Goal: Transaction & Acquisition: Purchase product/service

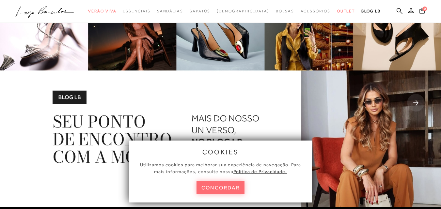
click at [219, 190] on button "concordar" at bounding box center [221, 187] width 48 height 13
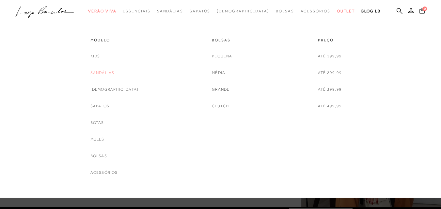
click at [112, 73] on link "Sandálias" at bounding box center [102, 73] width 24 height 7
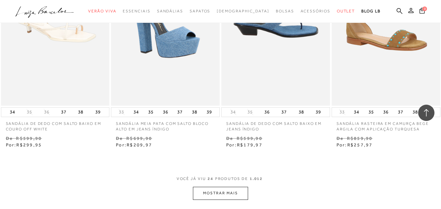
scroll to position [1208, 0]
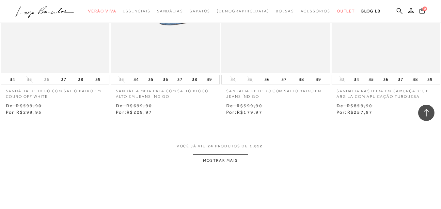
click at [220, 155] on button "MOSTRAR MAIS" at bounding box center [220, 160] width 55 height 13
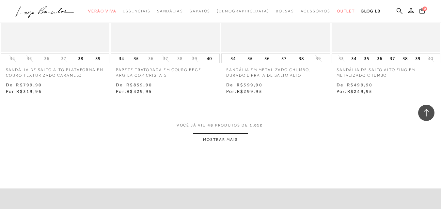
scroll to position [2580, 0]
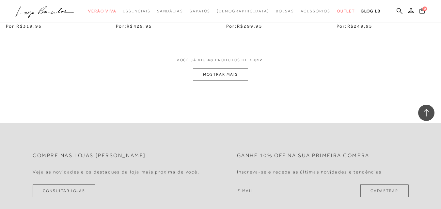
click at [215, 69] on button "MOSTRAR MAIS" at bounding box center [220, 74] width 55 height 13
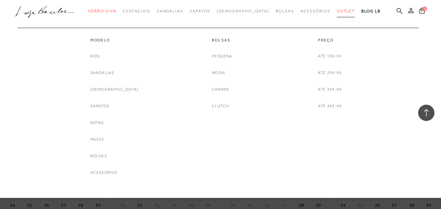
scroll to position [2515, 0]
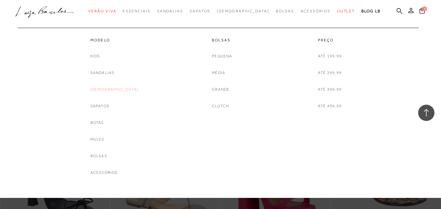
click at [112, 90] on link "[DEMOGRAPHIC_DATA]" at bounding box center [114, 89] width 48 height 7
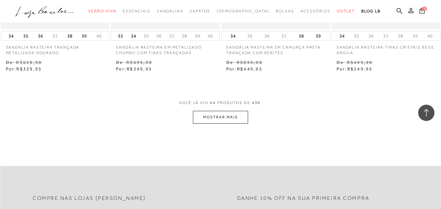
scroll to position [1274, 0]
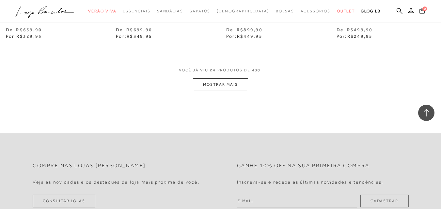
click at [231, 85] on button "MOSTRAR MAIS" at bounding box center [220, 84] width 55 height 13
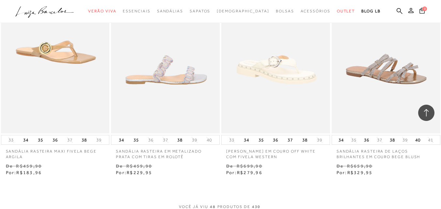
scroll to position [2482, 0]
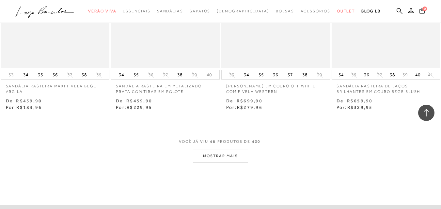
click at [218, 158] on button "MOSTRAR MAIS" at bounding box center [220, 156] width 55 height 13
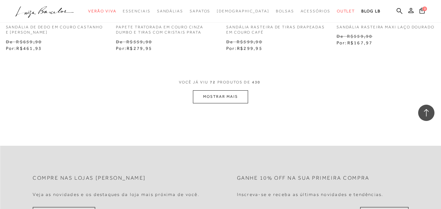
scroll to position [3854, 0]
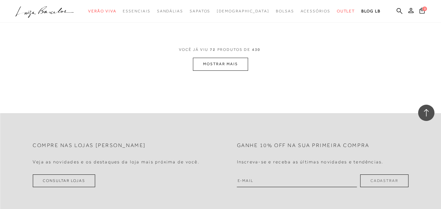
click at [219, 67] on button "MOSTRAR MAIS" at bounding box center [220, 64] width 55 height 13
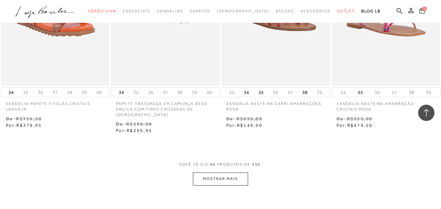
scroll to position [5062, 0]
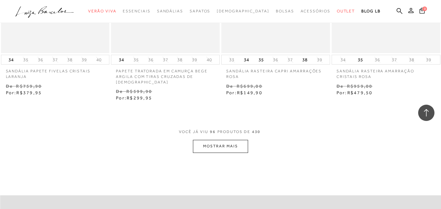
click at [230, 140] on button "MOSTRAR MAIS" at bounding box center [220, 146] width 55 height 13
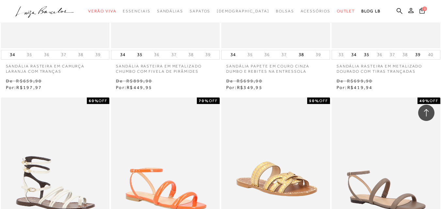
scroll to position [6009, 0]
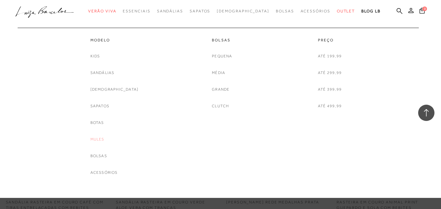
click at [105, 137] on link "Mules" at bounding box center [97, 139] width 14 height 7
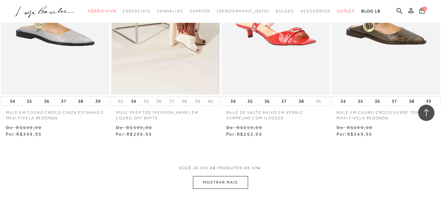
scroll to position [1208, 0]
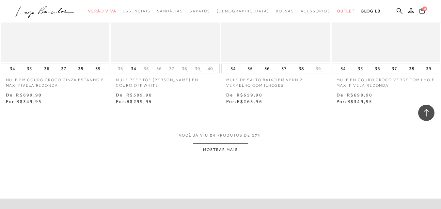
click at [208, 147] on button "MOSTRAR MAIS" at bounding box center [220, 150] width 55 height 13
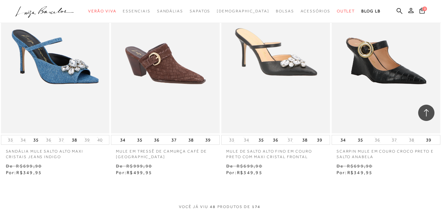
scroll to position [2547, 0]
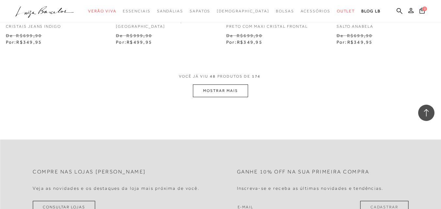
click at [216, 85] on button "MOSTRAR MAIS" at bounding box center [220, 91] width 55 height 13
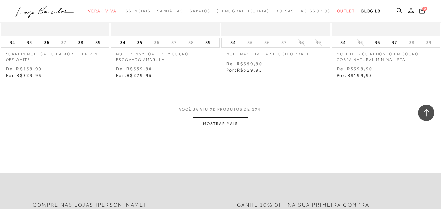
scroll to position [3854, 0]
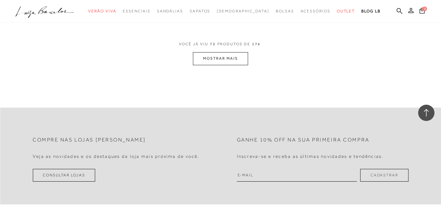
click at [222, 56] on button "MOSTRAR MAIS" at bounding box center [220, 58] width 55 height 13
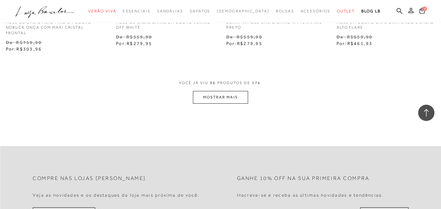
scroll to position [5095, 0]
click at [216, 91] on button "MOSTRAR MAIS" at bounding box center [220, 97] width 55 height 13
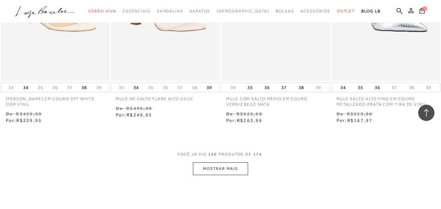
scroll to position [6369, 0]
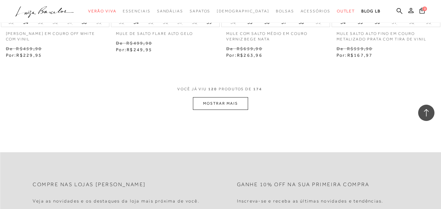
click at [232, 97] on button "MOSTRAR MAIS" at bounding box center [220, 103] width 55 height 13
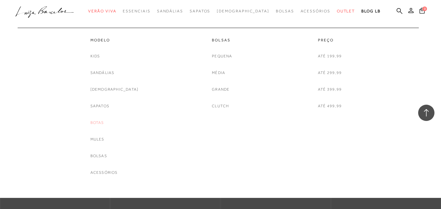
click at [104, 123] on link "Botas" at bounding box center [97, 123] width 14 height 7
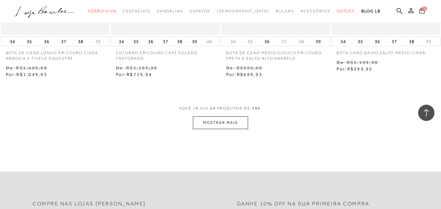
scroll to position [1274, 0]
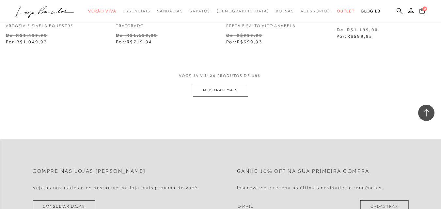
click at [221, 90] on button "MOSTRAR MAIS" at bounding box center [220, 90] width 55 height 13
